Goal: Task Accomplishment & Management: Manage account settings

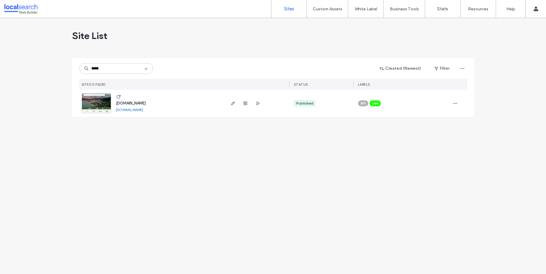
type input "*****"
click at [136, 104] on span "[DOMAIN_NAME]" at bounding box center [131, 103] width 30 height 4
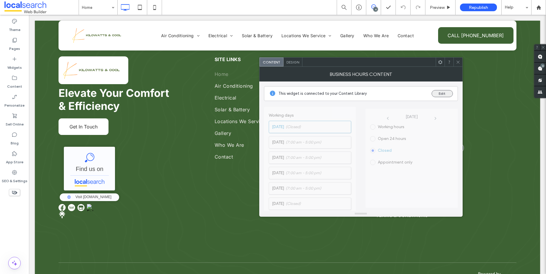
click at [448, 93] on button "Edit" at bounding box center [442, 93] width 21 height 7
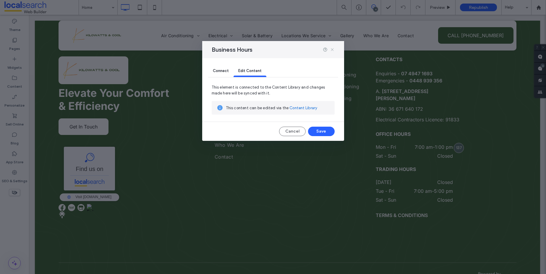
drag, startPoint x: 333, startPoint y: 50, endPoint x: 306, endPoint y: 38, distance: 29.4
click at [333, 50] on icon at bounding box center [332, 49] width 5 height 5
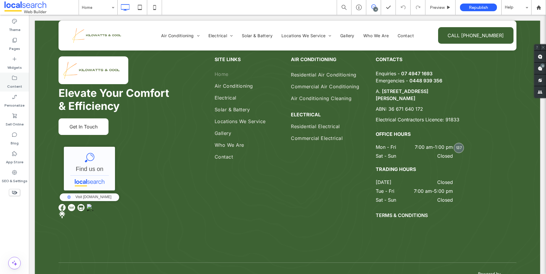
click at [12, 79] on div "Content" at bounding box center [14, 82] width 29 height 19
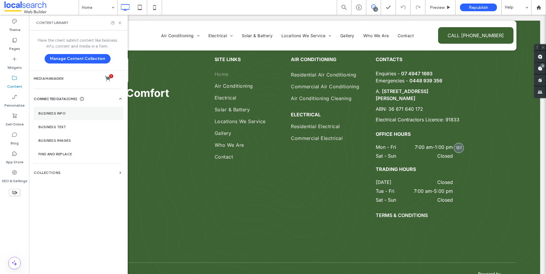
click at [71, 115] on label "Business Info" at bounding box center [78, 113] width 80 height 4
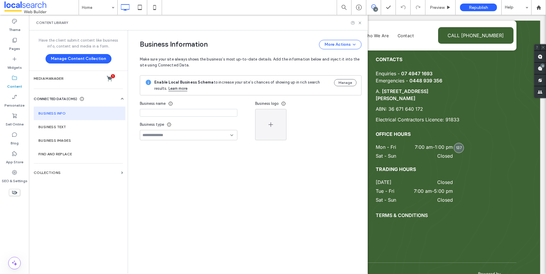
type input "**********"
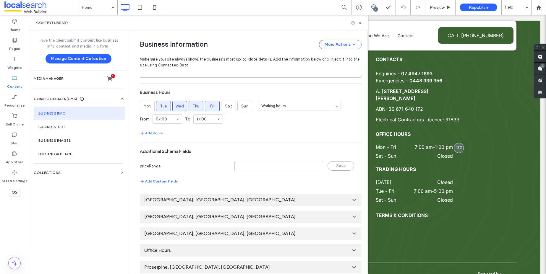
scroll to position [332, 0]
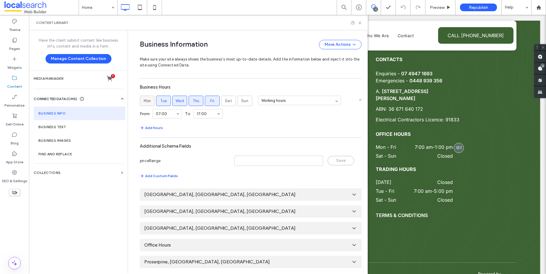
click at [144, 101] on span "Mon" at bounding box center [147, 101] width 7 height 6
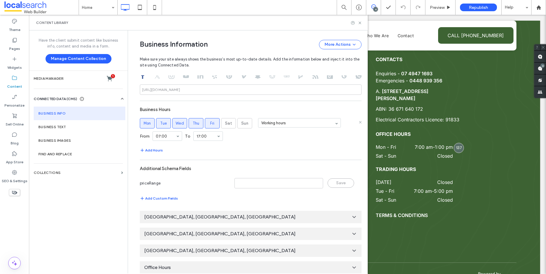
scroll to position [282, 0]
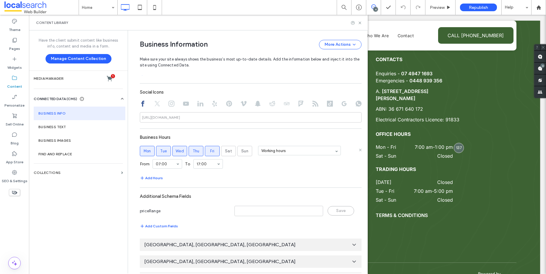
click at [261, 172] on section "Business Hours Mon Tue Wed Thu Fri Sat Sun Working hours From 07:00 To 17:00 Ad…" at bounding box center [251, 157] width 222 height 50
click at [360, 24] on icon at bounding box center [360, 23] width 4 height 4
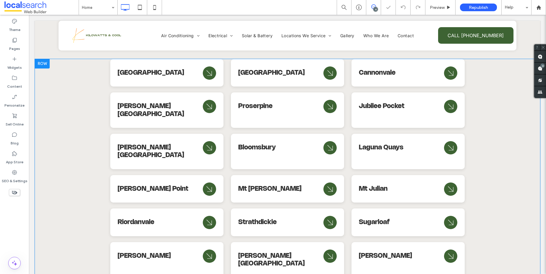
scroll to position [2550, 0]
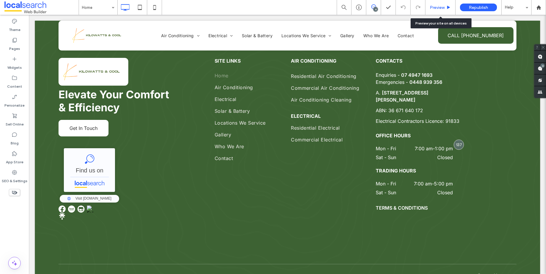
click at [444, 9] on span "Preview" at bounding box center [437, 7] width 15 height 5
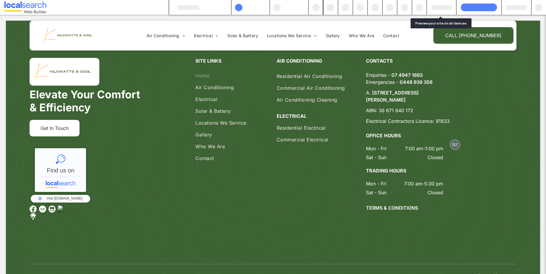
scroll to position [2538, 0]
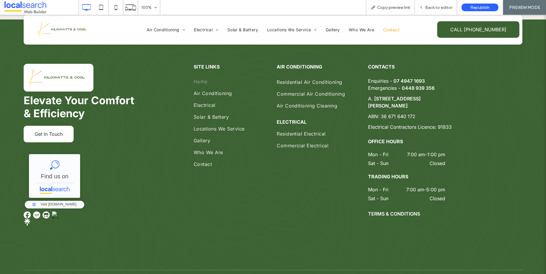
click at [391, 27] on span "Contact" at bounding box center [391, 29] width 16 height 5
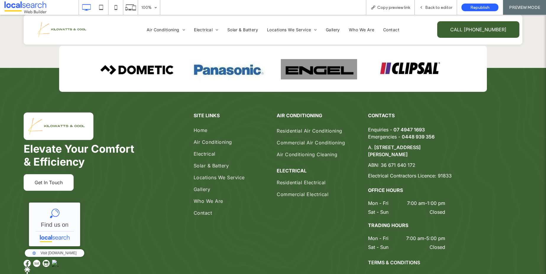
scroll to position [915, 0]
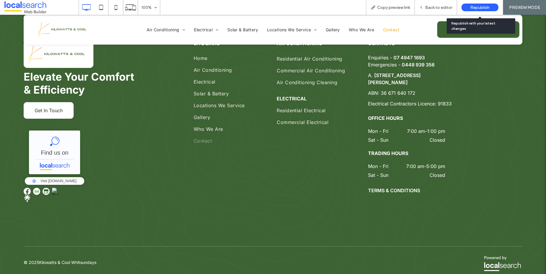
click at [480, 7] on span "Republish" at bounding box center [480, 7] width 19 height 5
